Goal: Information Seeking & Learning: Learn about a topic

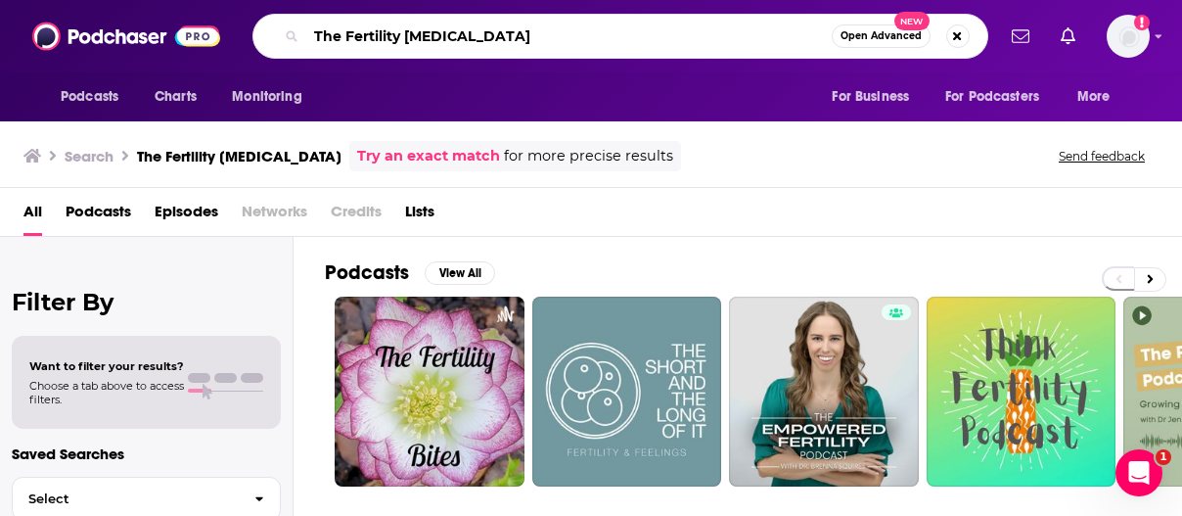
click at [376, 40] on input "The Fertility [MEDICAL_DATA]" at bounding box center [569, 36] width 526 height 31
paste input "Fertility Docs Uncensored"
type input "Fertility Docs Uncensored"
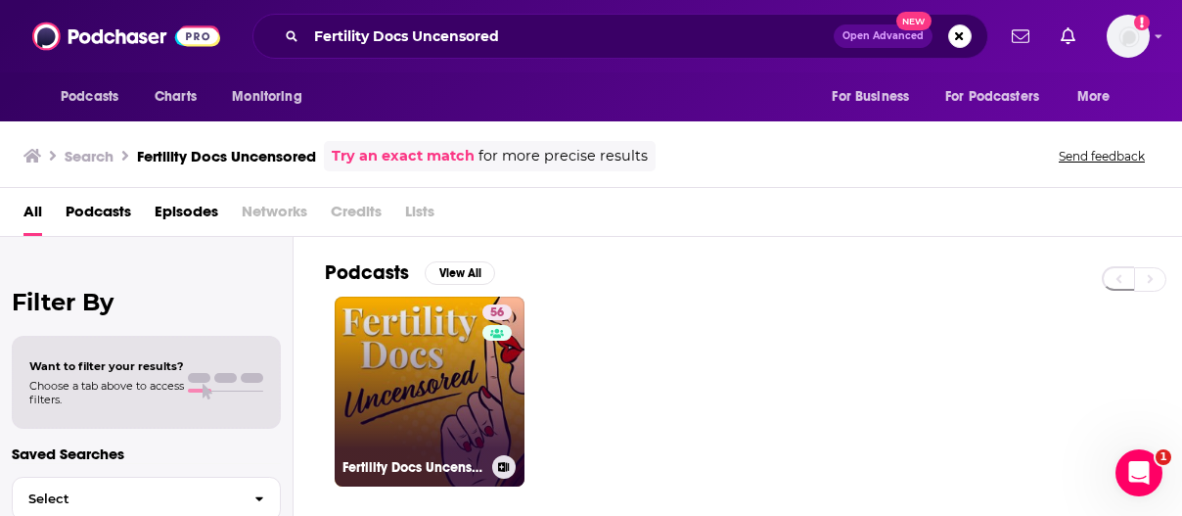
click at [468, 354] on link "56 Fertility Docs Uncensored" at bounding box center [430, 392] width 190 height 190
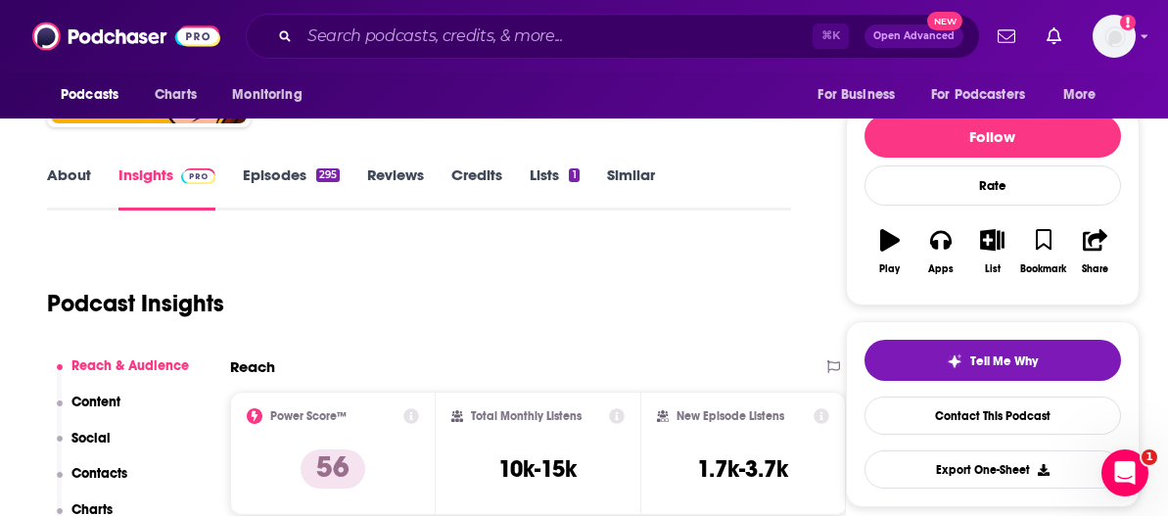
scroll to position [391, 0]
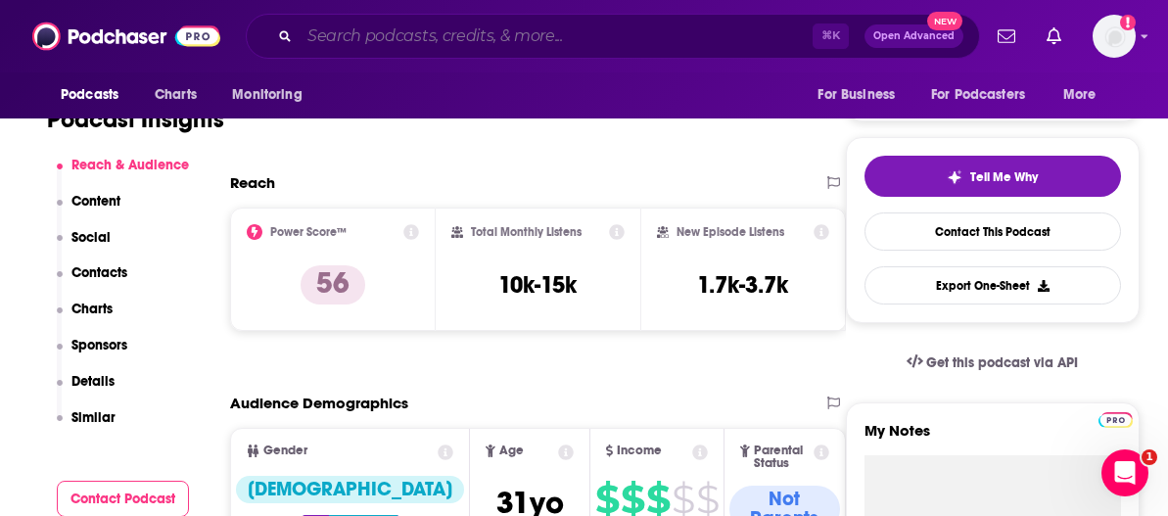
click at [408, 28] on input "Search podcasts, credits, & more..." at bounding box center [555, 36] width 513 height 31
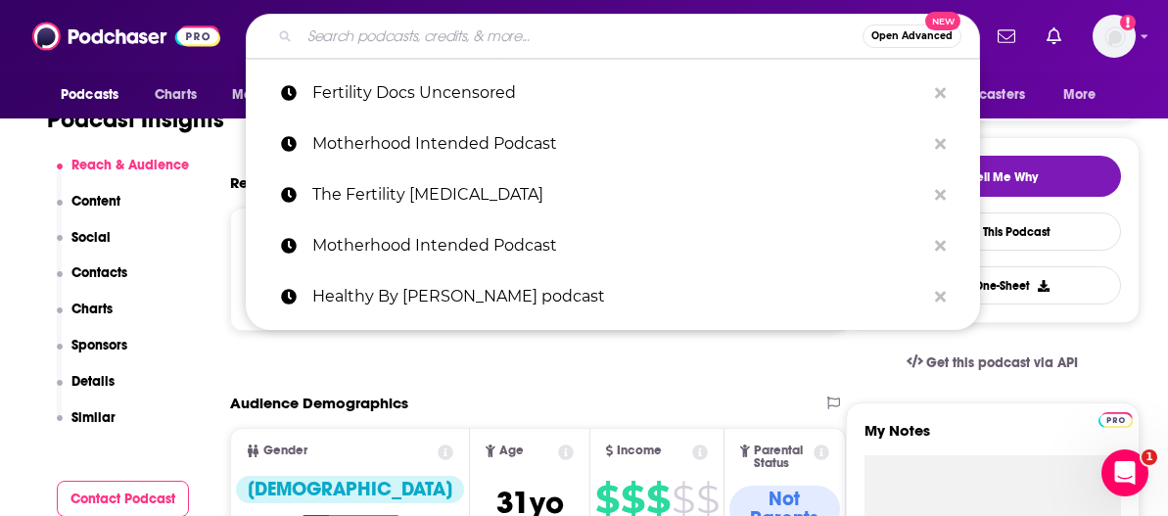
paste input "The [DEMOGRAPHIC_DATA] Blueprint"
type input "The [DEMOGRAPHIC_DATA] Blueprint"
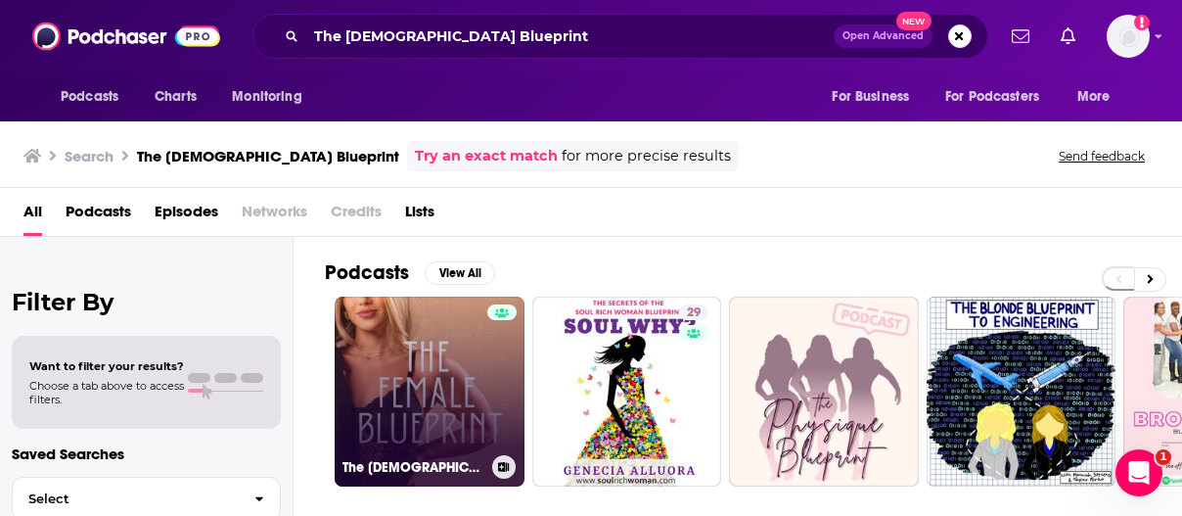
click at [458, 395] on link "The [DEMOGRAPHIC_DATA] Blueprint" at bounding box center [430, 392] width 190 height 190
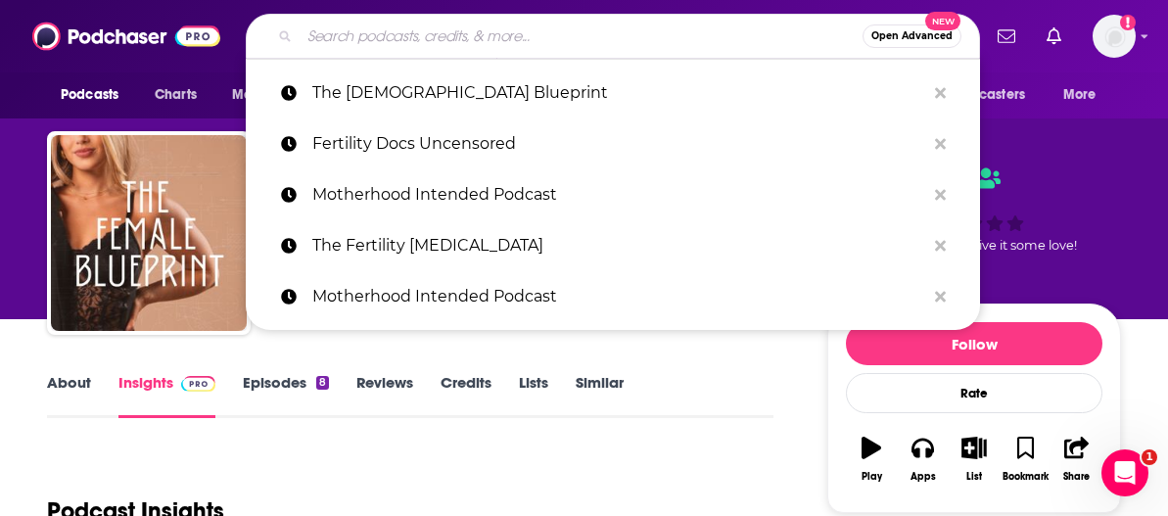
click at [451, 39] on input "Search podcasts, credits, & more..." at bounding box center [580, 36] width 563 height 31
paste input "The Egg Whisperer"
type input "The Egg Whisperer"
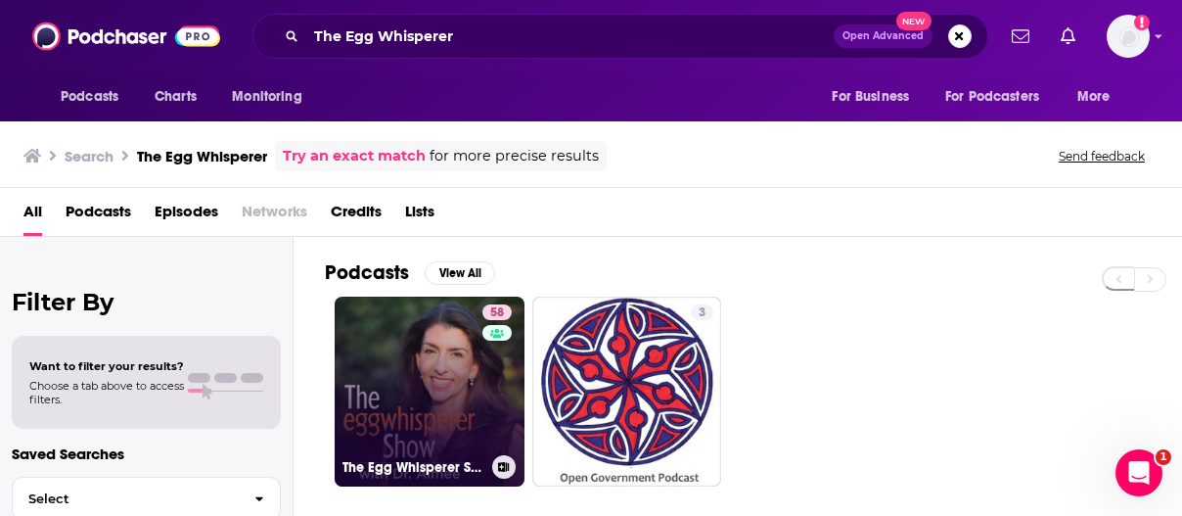
click at [439, 381] on link "58 The Egg Whisperer Show" at bounding box center [430, 392] width 190 height 190
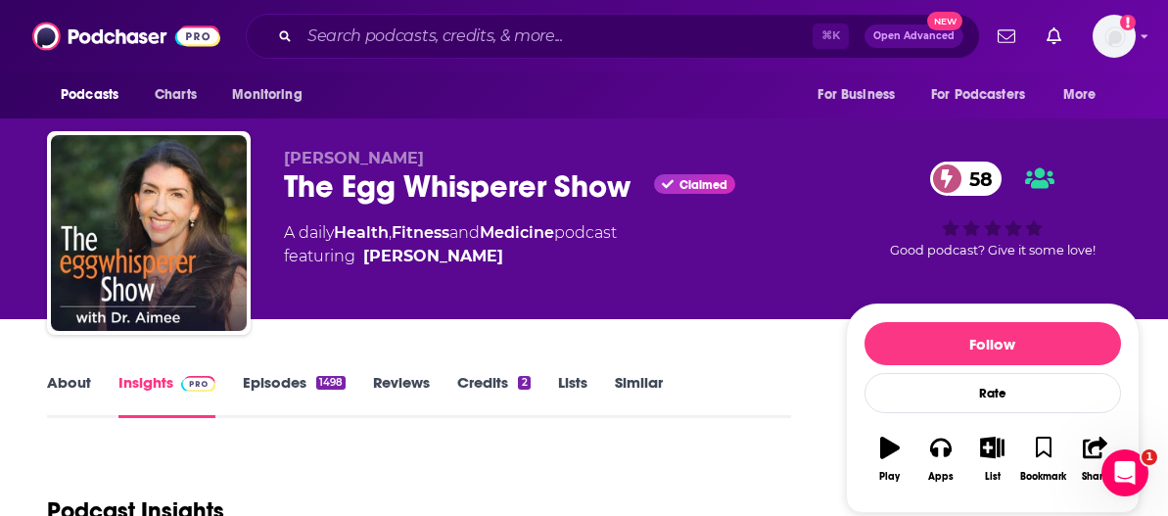
scroll to position [301, 0]
